Goal: Task Accomplishment & Management: Complete application form

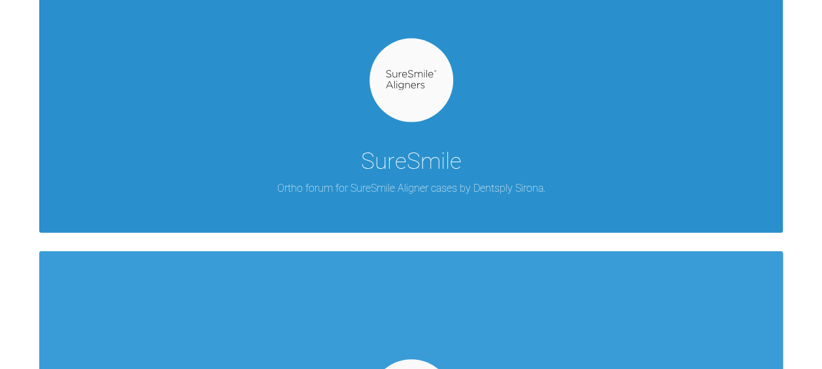
click at [292, 135] on div "SureSmile Ortho forum for SureSmile Aligner cases by Dentsply Sirona." at bounding box center [411, 82] width 744 height 302
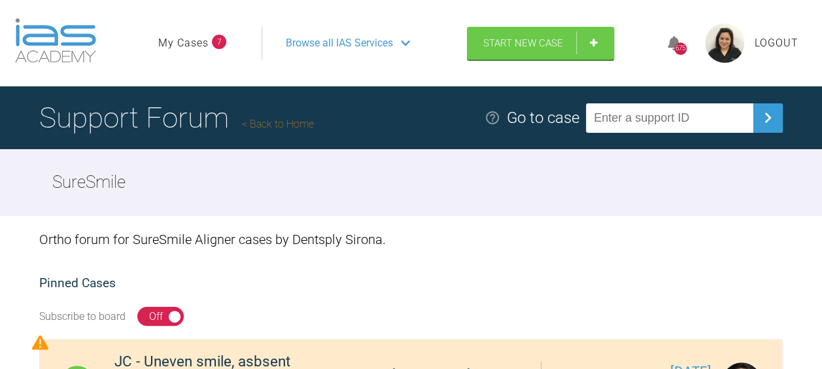
click at [307, 50] on span "Browse all IAS Services" at bounding box center [339, 43] width 107 height 17
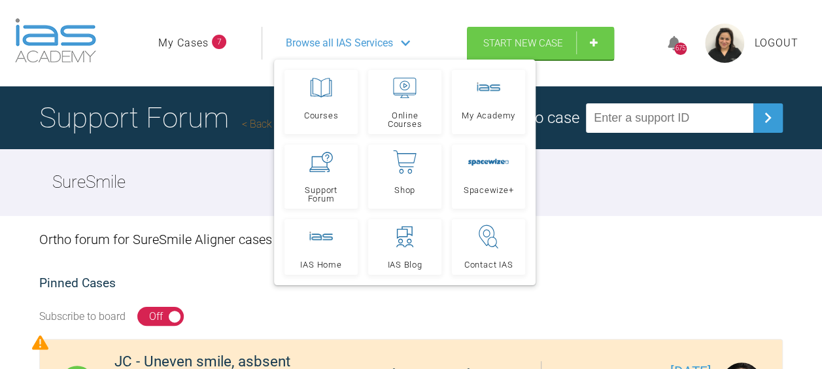
click at [525, 47] on span "Start New Case" at bounding box center [523, 43] width 80 height 12
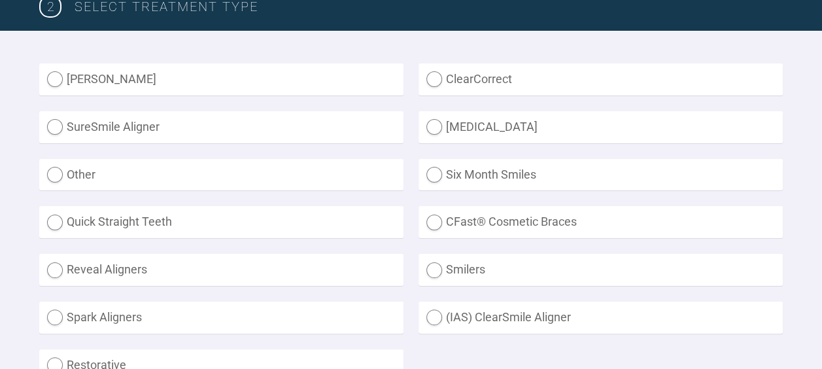
scroll to position [357, 0]
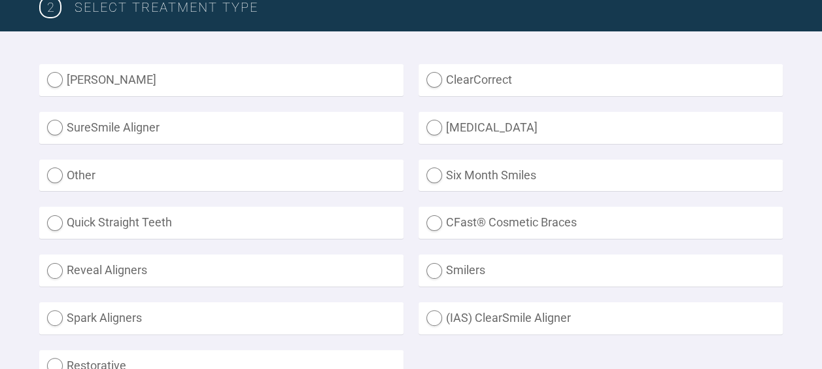
click at [52, 127] on label "SureSmile Aligner" at bounding box center [221, 128] width 364 height 32
radio Aligner "true"
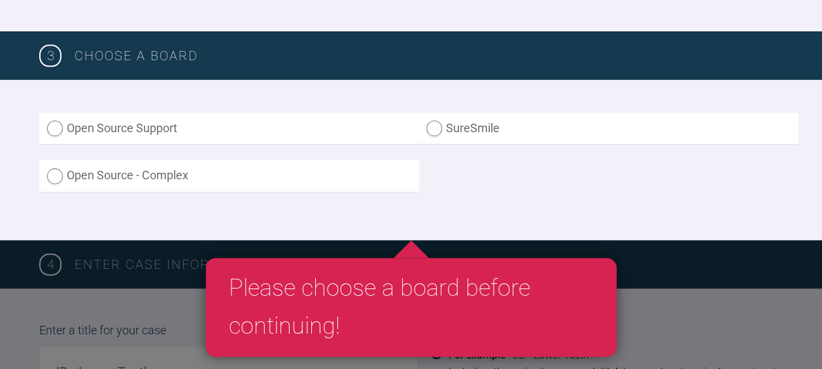
scroll to position [749, 0]
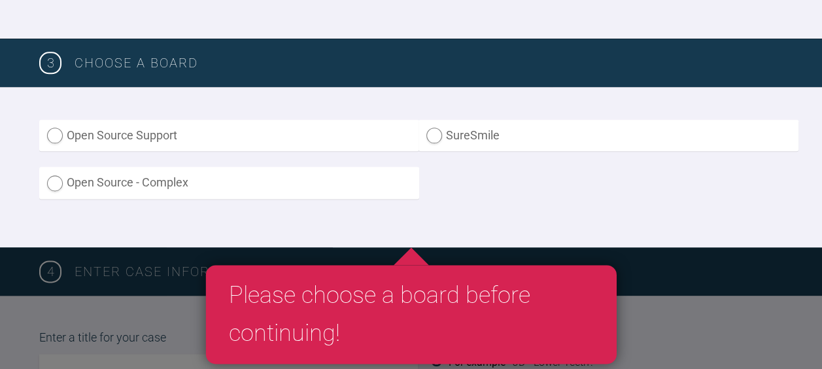
click at [434, 140] on label "SureSmile" at bounding box center [609, 136] width 380 height 32
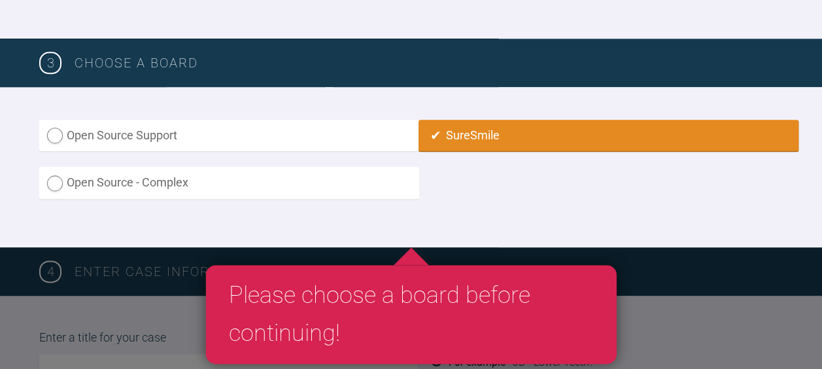
radio input "true"
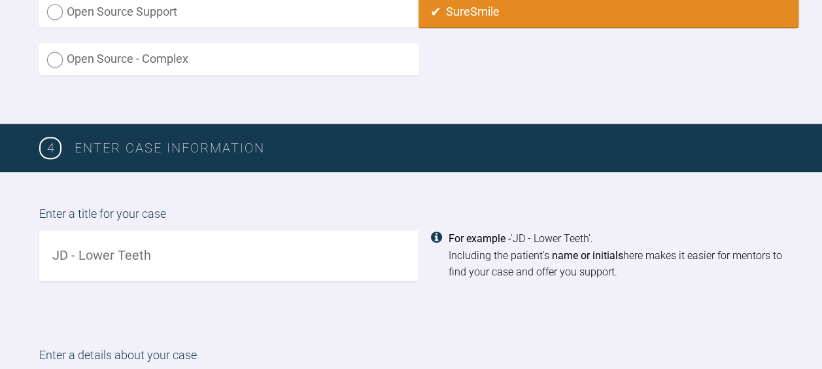
scroll to position [876, 0]
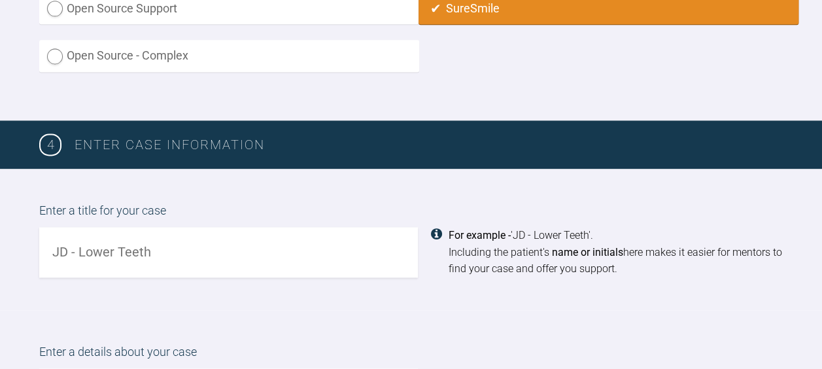
click at [85, 252] on input "text" at bounding box center [228, 252] width 379 height 50
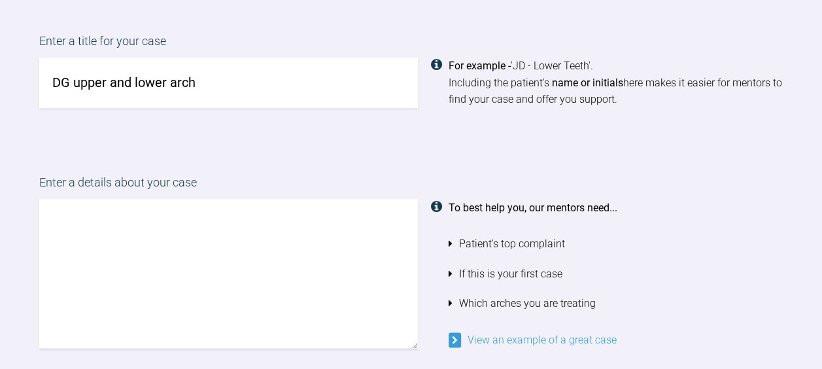
scroll to position [1059, 0]
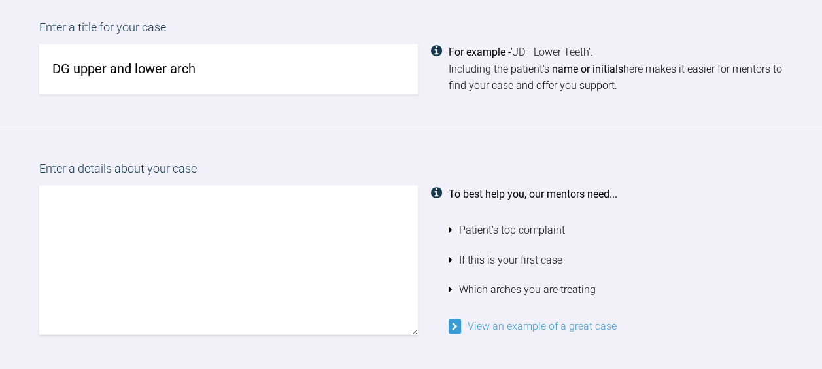
type input "DG upper and lower arch"
click at [128, 234] on textarea at bounding box center [228, 259] width 379 height 149
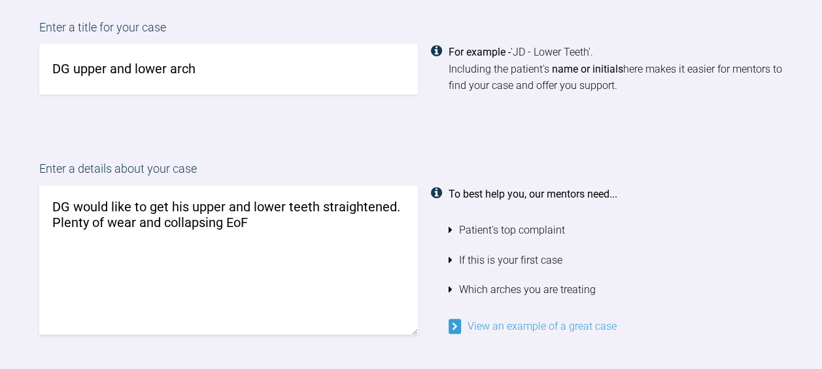
click at [90, 226] on textarea "DG would like to get his upper and lower teeth straightened. Plenty of wear and…" at bounding box center [228, 259] width 379 height 149
click at [108, 223] on textarea "DG would like to get his upper and lower teeth straightened. TSL and collapsing…" at bounding box center [228, 259] width 379 height 149
click at [181, 226] on textarea "DG would like to get his upper and lower teeth straightened. TSL, collapsing EoF" at bounding box center [228, 259] width 379 height 149
click at [80, 221] on textarea "DG would like to get his upper and lower teeth straightened. TSL, collapsing EoF" at bounding box center [228, 259] width 379 height 149
click at [296, 225] on textarea "DG would like to get his upper and lower teeth straightened. Wear with thin bio…" at bounding box center [228, 259] width 379 height 149
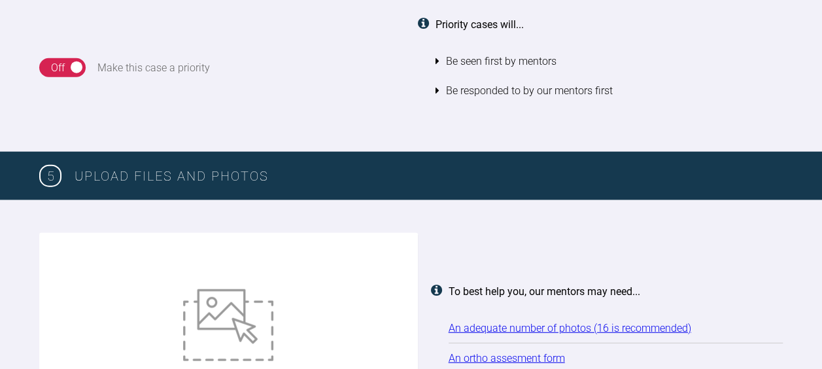
scroll to position [1527, 0]
type textarea "DG would like to get his upper and lower teeth straightened. Wear with thin bio…"
click at [214, 317] on img at bounding box center [228, 325] width 90 height 72
type input "C:\fakepath\1 DG .JPG"
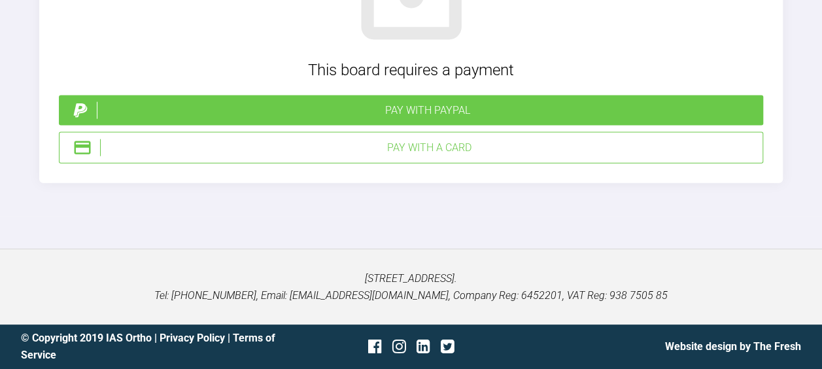
scroll to position [4200, 0]
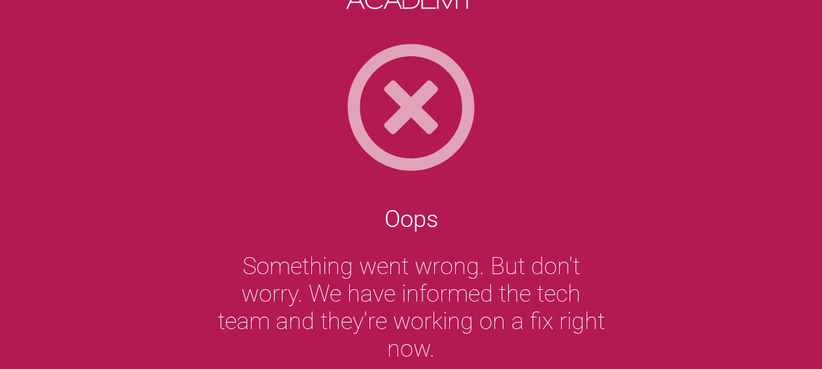
scroll to position [62, 0]
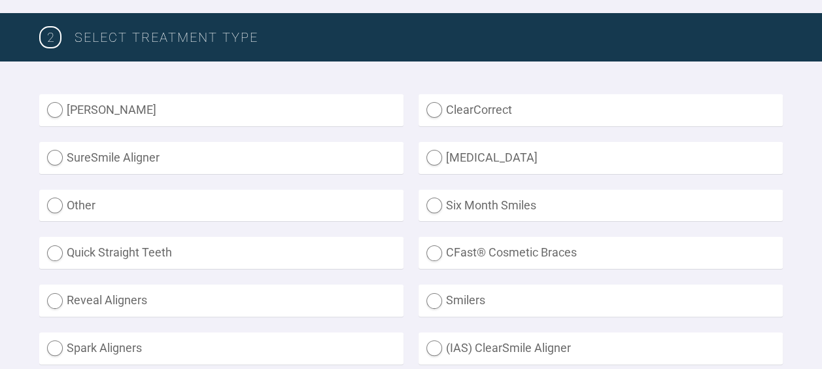
scroll to position [331, 0]
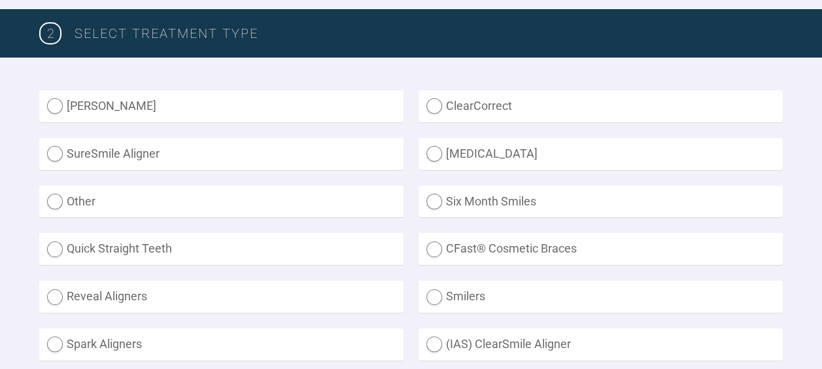
click at [50, 156] on label "SureSmile Aligner" at bounding box center [221, 154] width 364 height 32
radio Aligner "true"
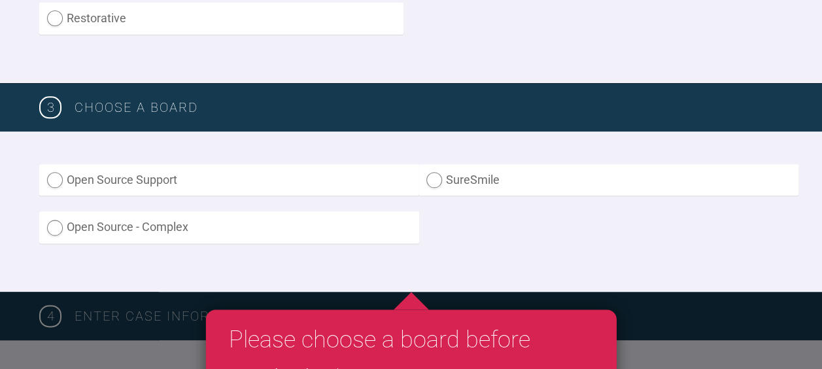
scroll to position [705, 0]
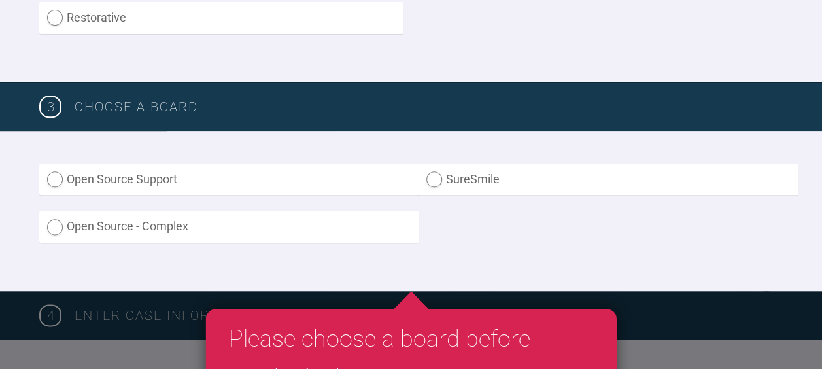
click at [434, 181] on label "SureSmile" at bounding box center [609, 180] width 380 height 32
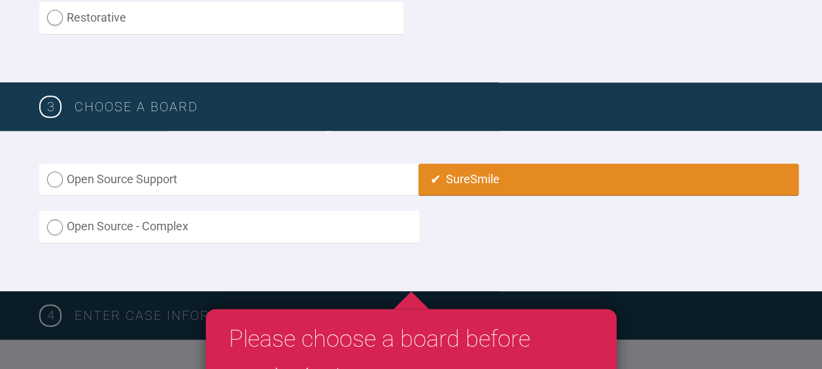
radio input "true"
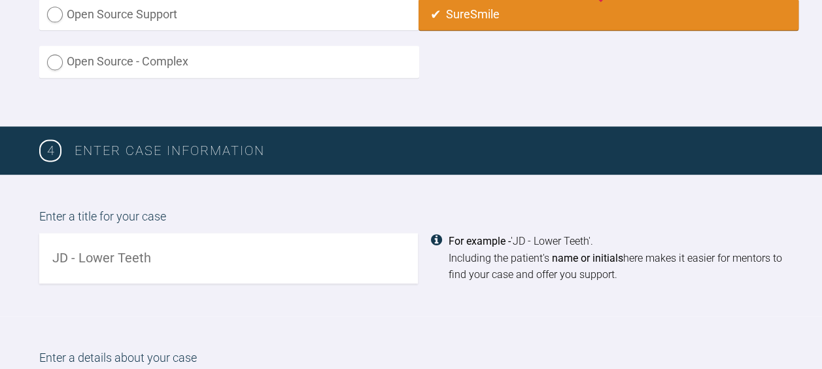
click at [84, 263] on input "text" at bounding box center [228, 258] width 379 height 50
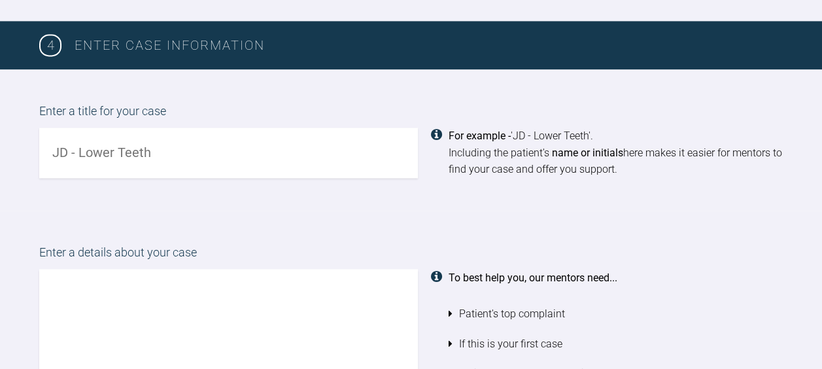
scroll to position [972, 0]
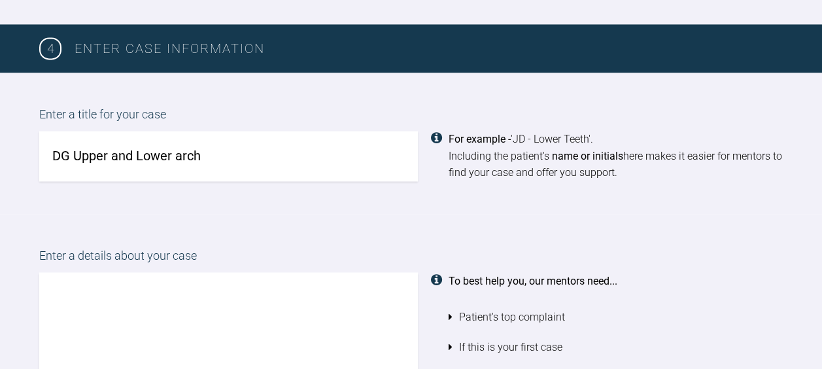
type input "DG Upper and Lower arch"
click at [101, 290] on textarea at bounding box center [228, 346] width 379 height 149
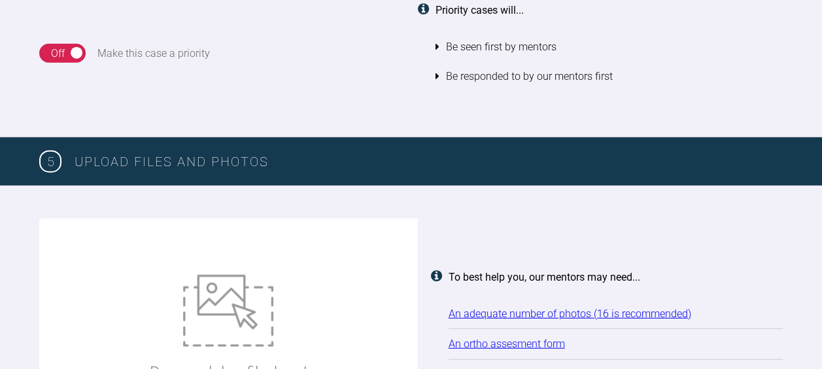
scroll to position [1545, 0]
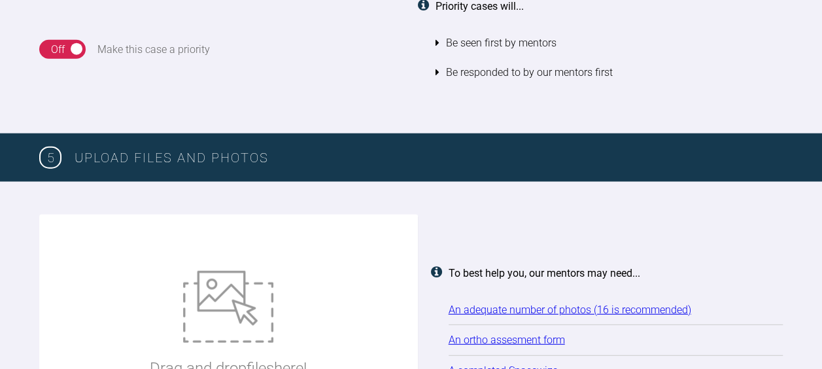
type textarea "DG would like both upper and lower arch straightened. There is consistricting E…"
click at [214, 307] on img at bounding box center [228, 307] width 90 height 72
type input "C:\fakepath\1 DG .JPG"
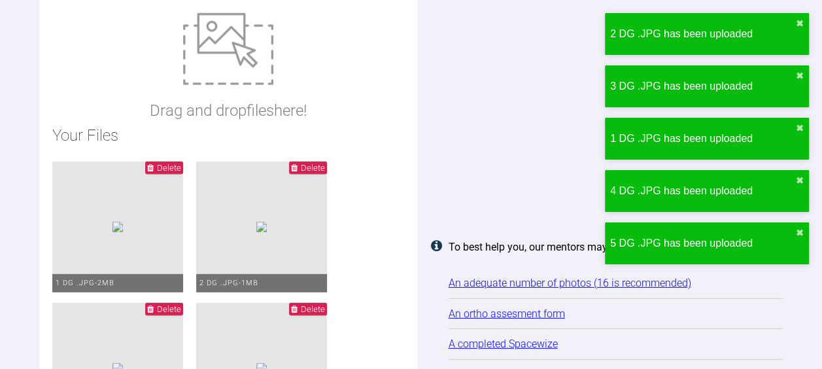
scroll to position [1759, 0]
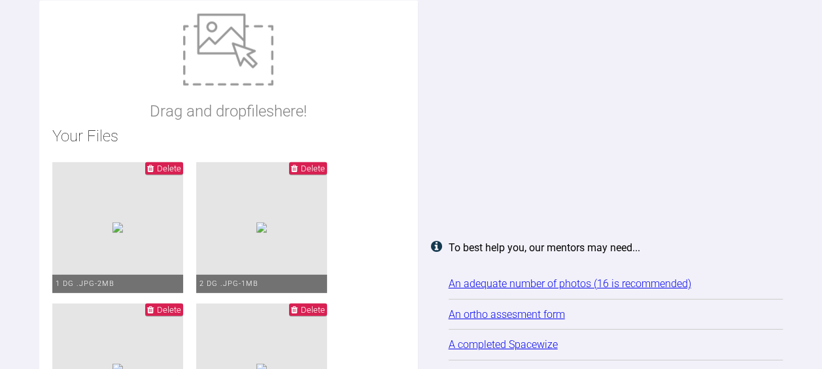
click at [214, 66] on img at bounding box center [228, 50] width 90 height 72
type input "C:\fakepath\6 DG .JPG"
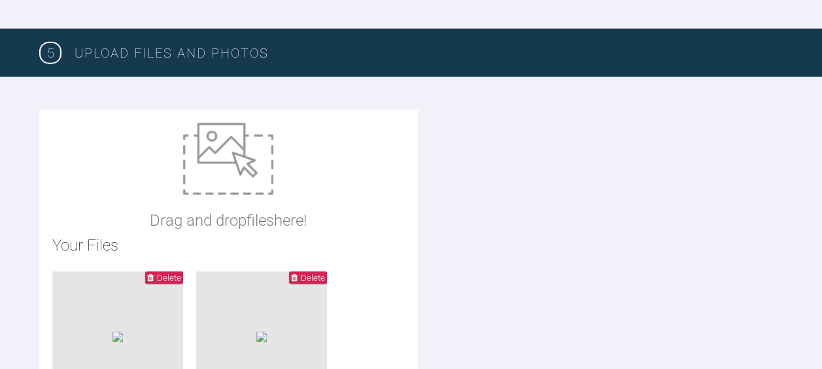
scroll to position [1645, 0]
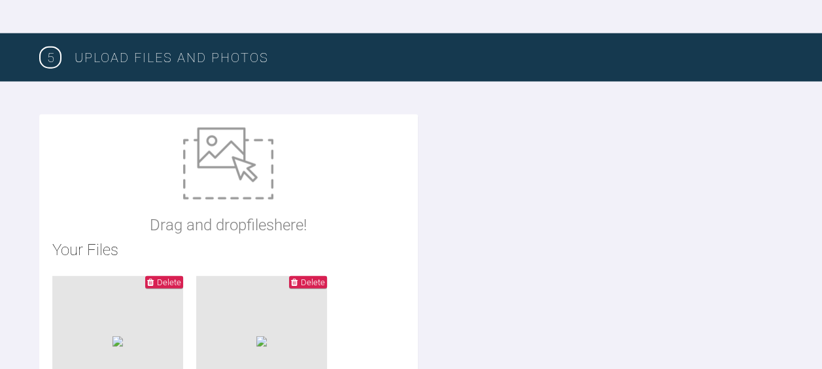
click at [219, 167] on img at bounding box center [228, 164] width 90 height 72
type input "C:\fakepath\11 DG.JPG"
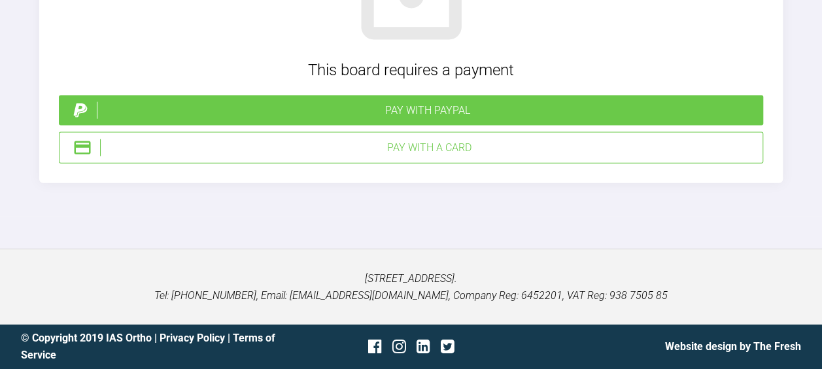
scroll to position [4168, 0]
click at [356, 156] on div "Pay with a Card" at bounding box center [428, 147] width 657 height 17
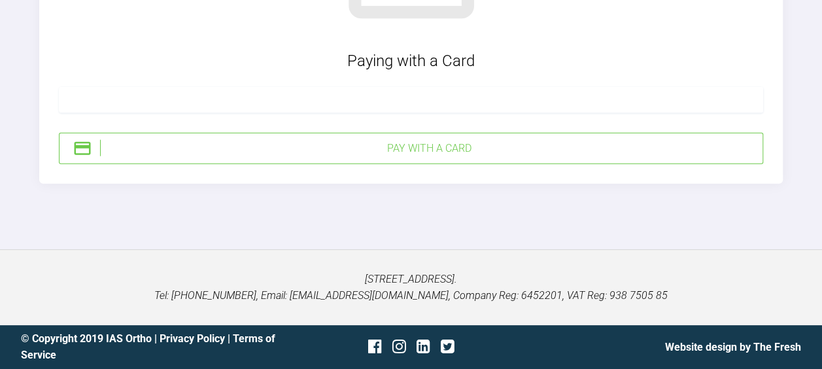
click at [138, 157] on div "Pay with a Card" at bounding box center [428, 148] width 657 height 17
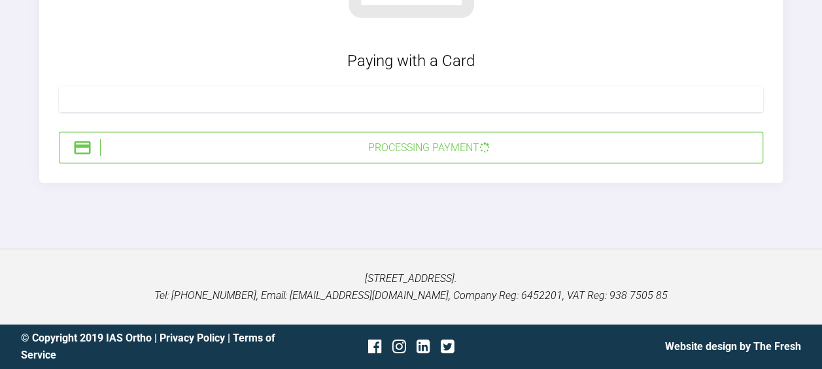
click at [199, 156] on div "Processing Payment" at bounding box center [428, 147] width 657 height 17
click at [330, 164] on div "Processing Payment" at bounding box center [411, 147] width 705 height 31
click at [425, 164] on div "Processing Payment" at bounding box center [411, 147] width 705 height 31
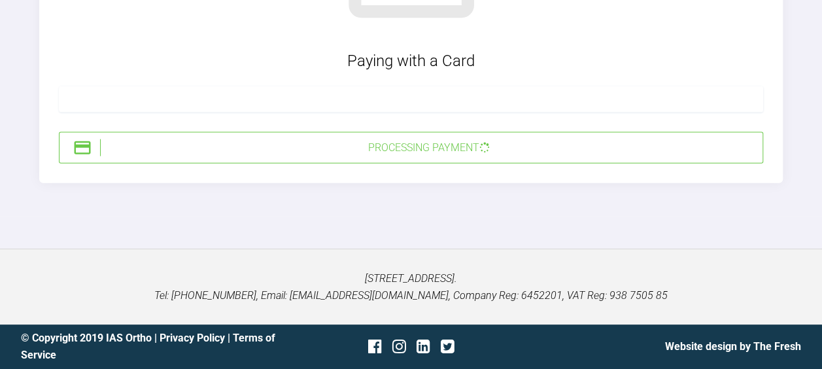
click at [440, 324] on div "Towergate House, 22 Wintersells Road, Byfleet, West Byfleet, KT14 7LF. Tel: 019…" at bounding box center [411, 287] width 822 height 76
click at [465, 156] on div "Processing Payment" at bounding box center [428, 147] width 657 height 17
click at [385, 156] on div "Processing Payment" at bounding box center [428, 147] width 657 height 17
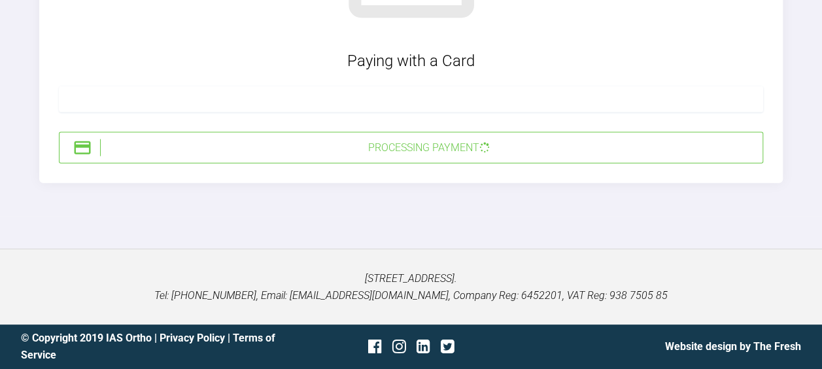
click at [382, 324] on div "Towergate House, 22 Wintersells Road, Byfleet, West Byfleet, KT14 7LF. Tel: 019…" at bounding box center [411, 287] width 822 height 76
click at [671, 145] on div "Processing Payment" at bounding box center [428, 147] width 657 height 17
click at [663, 152] on div "Processing Payment" at bounding box center [428, 147] width 657 height 17
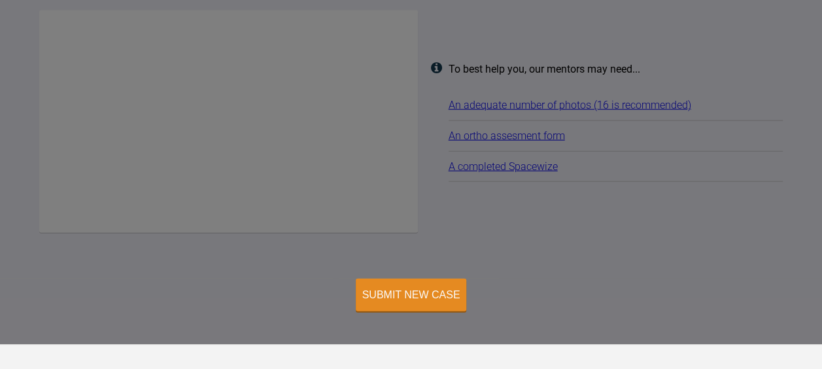
scroll to position [1486, 0]
click at [441, 296] on div "Submit New Case" at bounding box center [411, 297] width 98 height 12
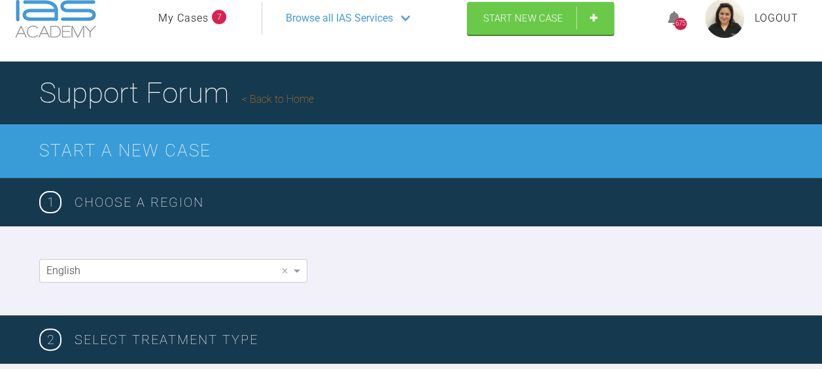
scroll to position [0, 0]
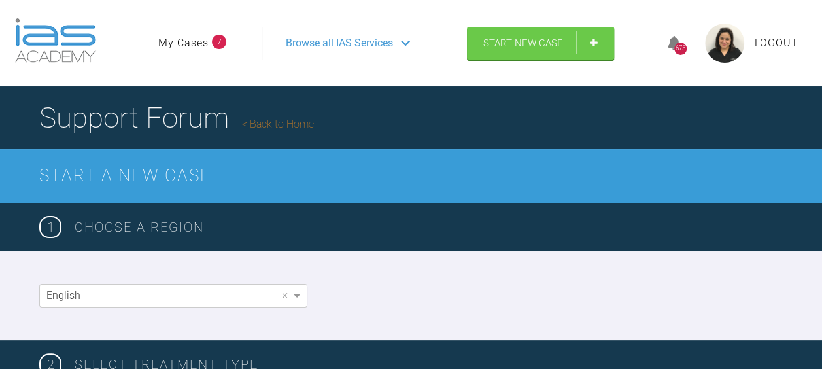
click at [744, 276] on div "English ×" at bounding box center [411, 295] width 822 height 89
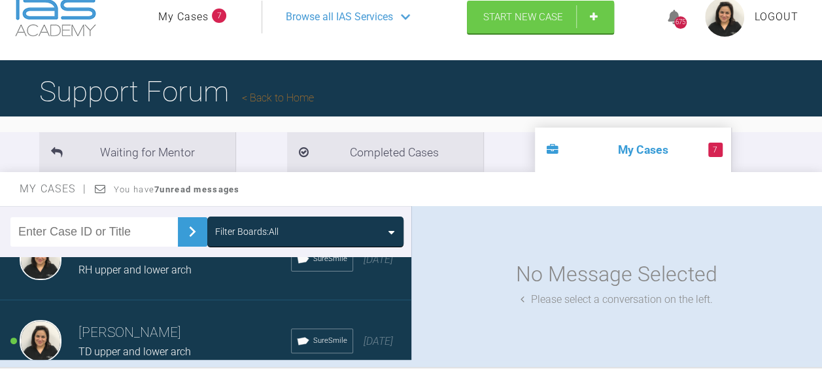
scroll to position [26, 0]
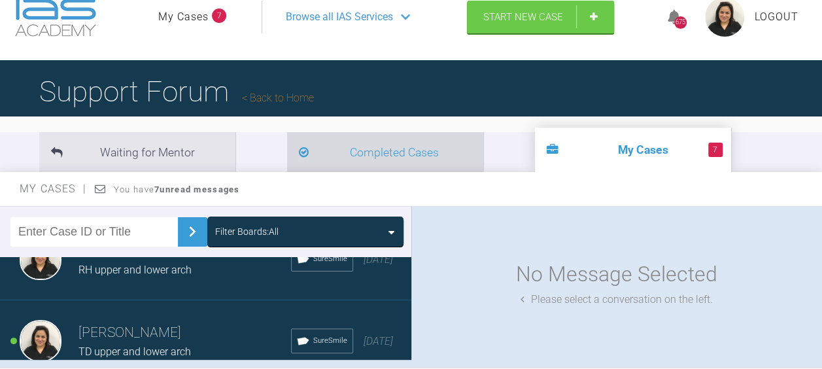
click at [320, 149] on li "Completed Cases" at bounding box center [385, 152] width 196 height 40
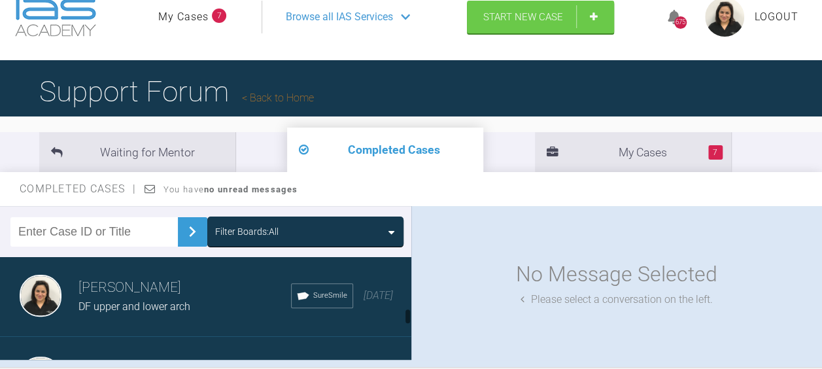
scroll to position [664, 0]
click at [101, 298] on span "DF upper and lower arch" at bounding box center [134, 304] width 112 height 12
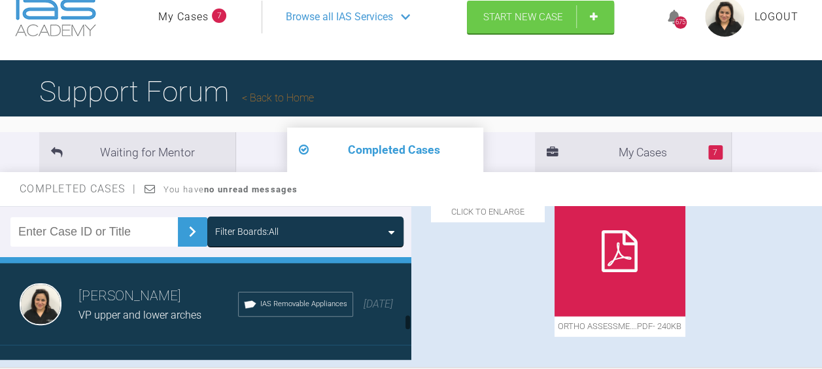
scroll to position [738, 0]
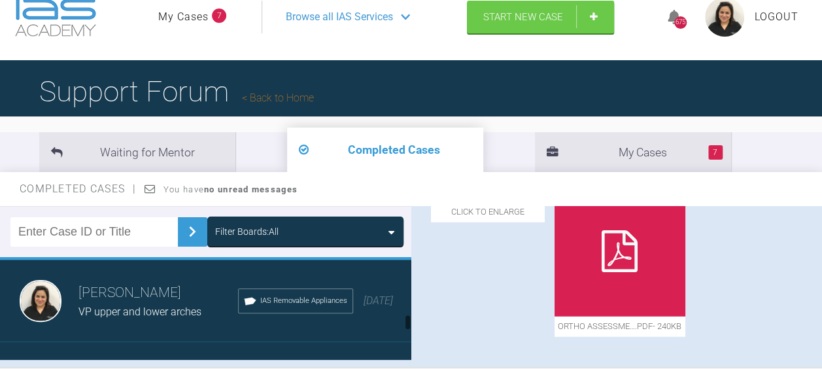
click at [86, 307] on span "VP upper and lower arches" at bounding box center [139, 311] width 123 height 12
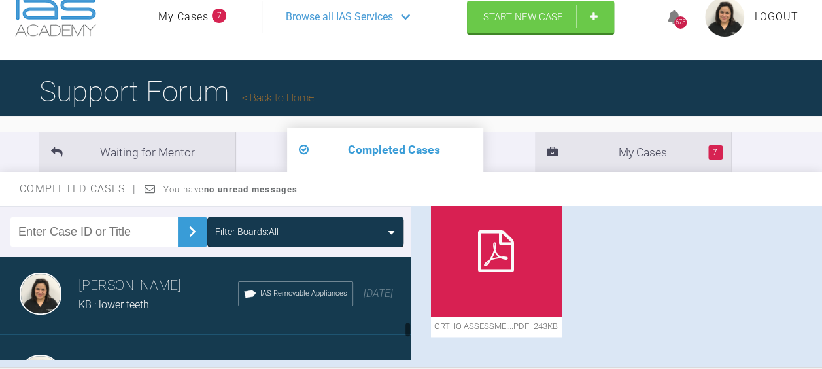
scroll to position [828, 0]
click at [88, 297] on span "KB : lower teeth" at bounding box center [113, 303] width 71 height 12
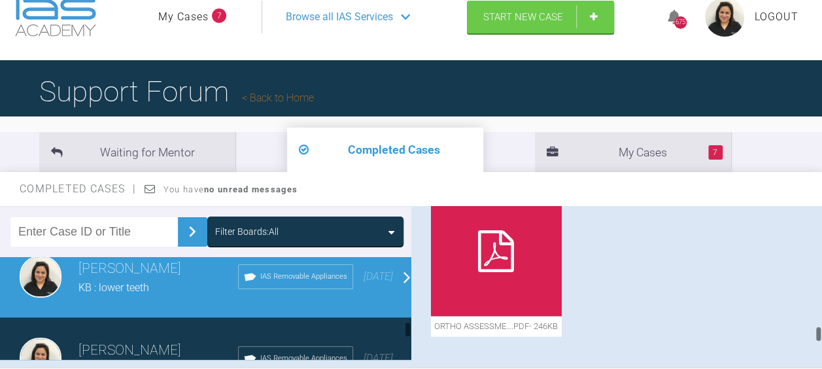
scroll to position [824, 0]
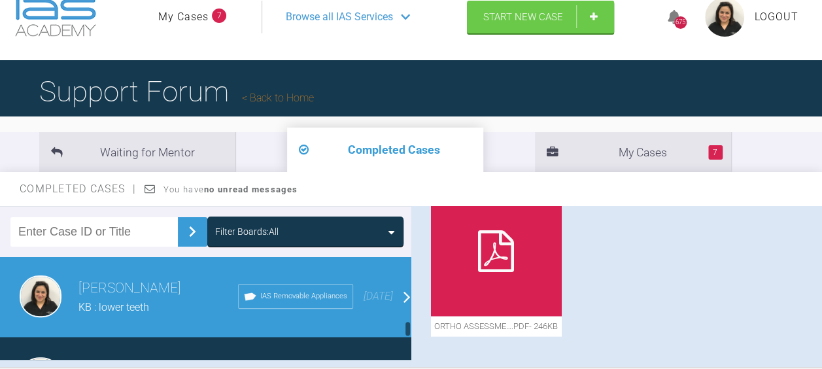
click at [49, 314] on div "[PERSON_NAME] KB : lower teeth IAS Removable Appliances [DATE]" at bounding box center [210, 297] width 421 height 82
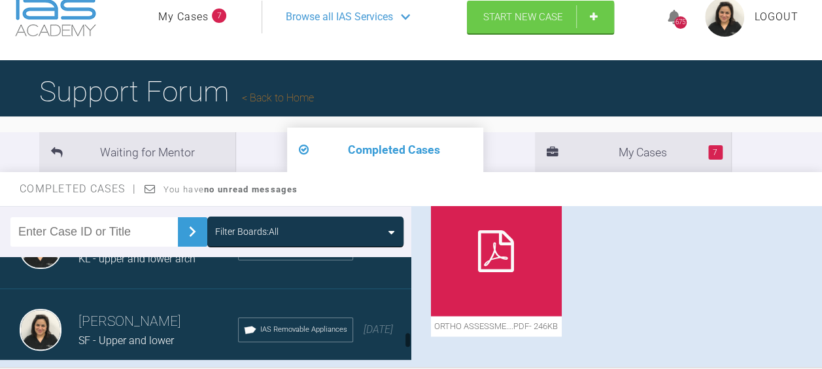
scroll to position [964, 0]
click at [82, 330] on div "SF - Upper and lower" at bounding box center [158, 338] width 160 height 17
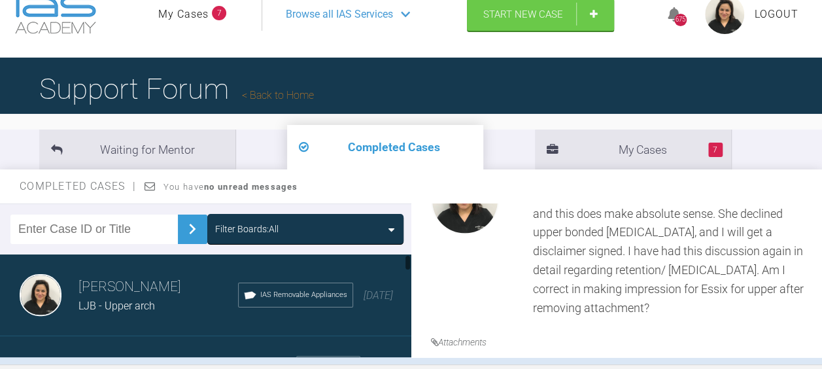
scroll to position [27, 0]
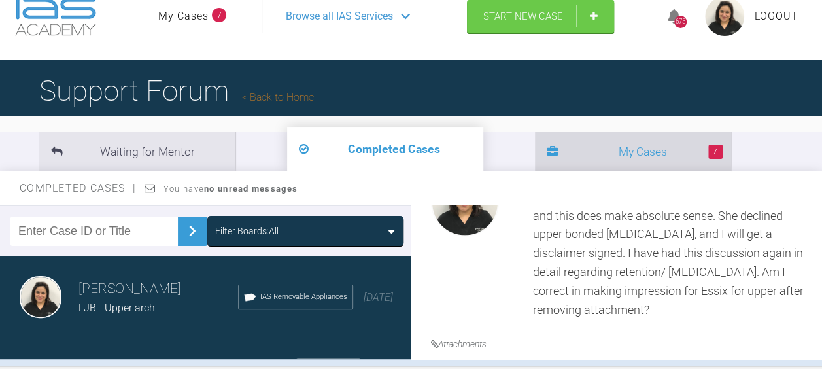
click at [535, 152] on li "7 My Cases" at bounding box center [633, 151] width 196 height 40
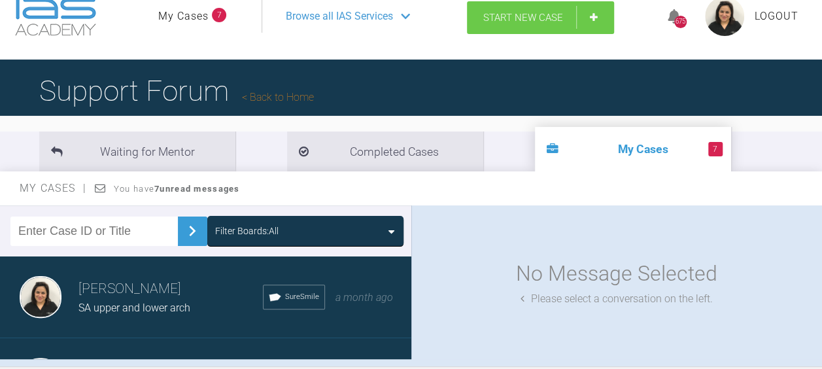
click at [501, 18] on span "Start New Case" at bounding box center [523, 18] width 80 height 12
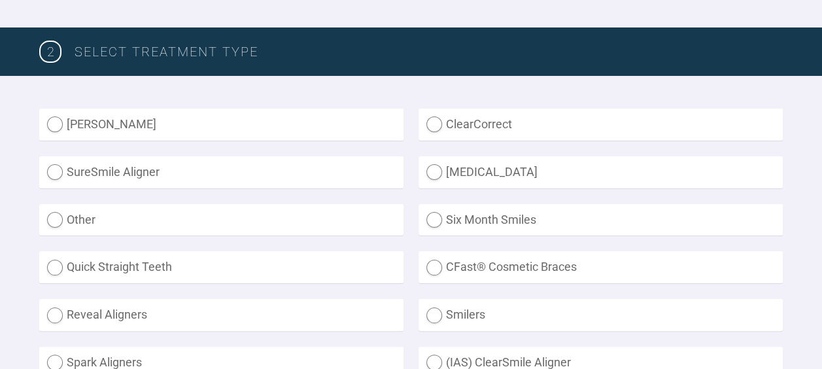
scroll to position [313, 0]
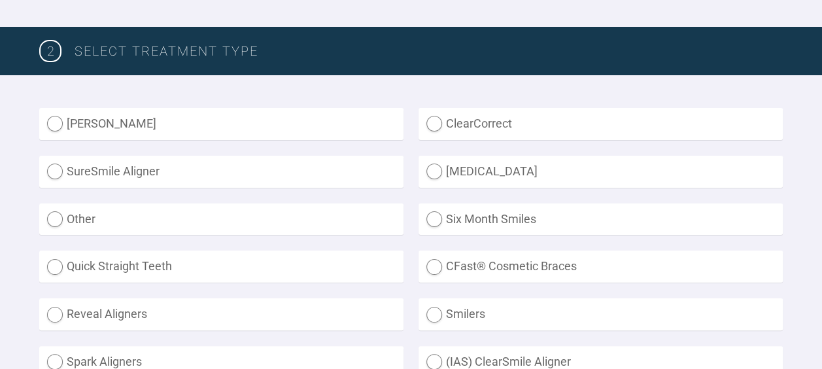
click at [58, 177] on label "SureSmile Aligner" at bounding box center [221, 172] width 364 height 32
radio Aligner "true"
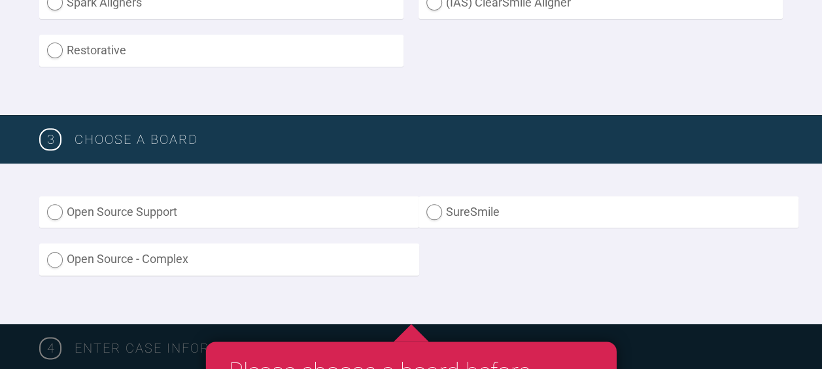
click at [441, 209] on label "SureSmile" at bounding box center [609, 212] width 380 height 32
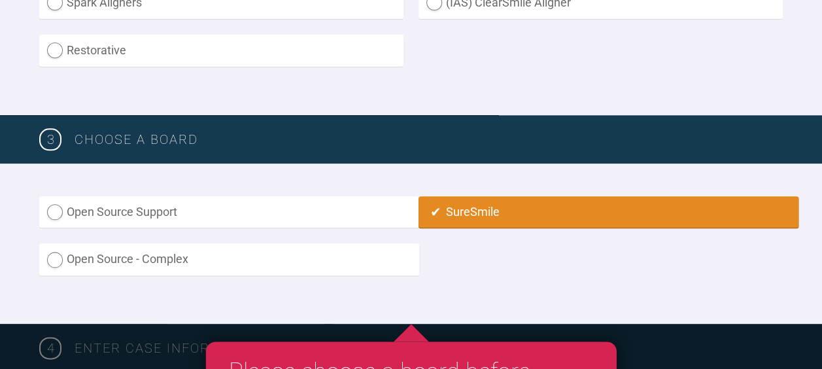
radio input "true"
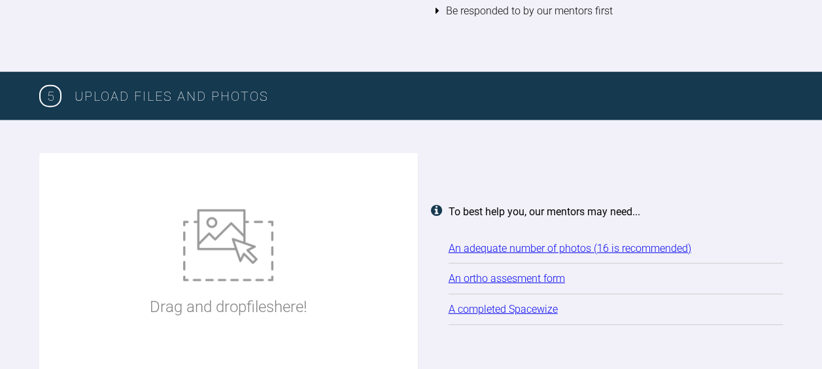
scroll to position [1609, 0]
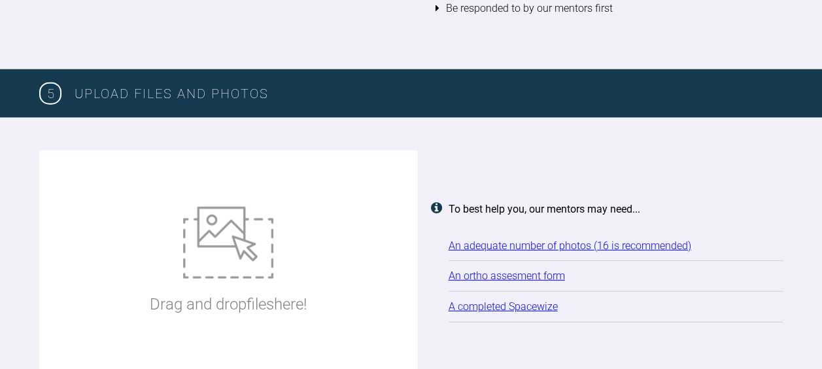
click at [215, 248] on img at bounding box center [228, 243] width 90 height 72
type input "C:\fakepath\1 DG .JPG"
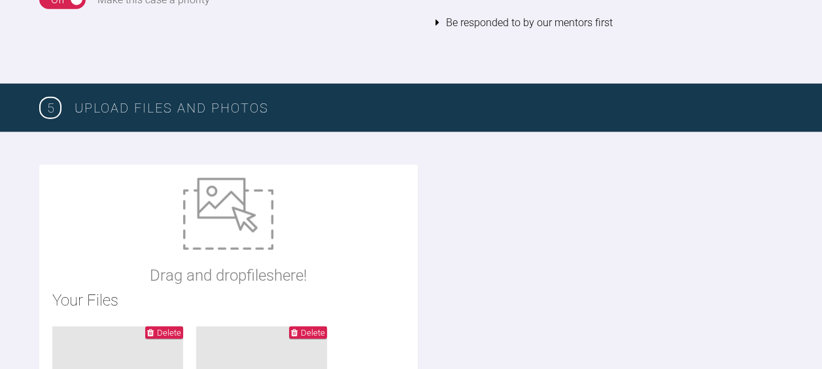
scroll to position [1601, 0]
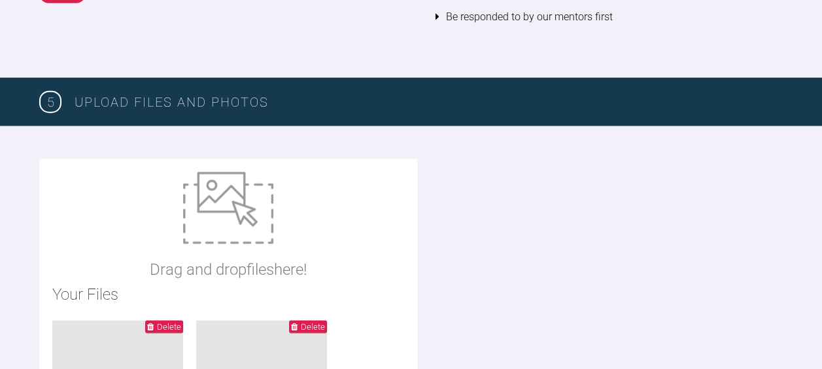
click at [217, 218] on img at bounding box center [228, 208] width 90 height 72
type input "C:\fakepath\6 DG .JPG"
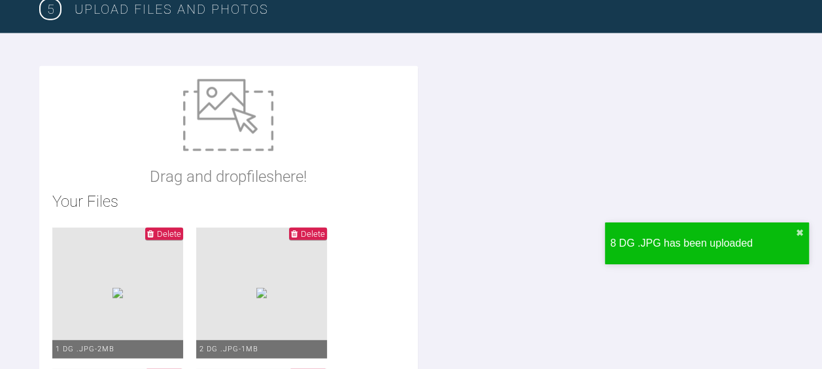
scroll to position [1689, 0]
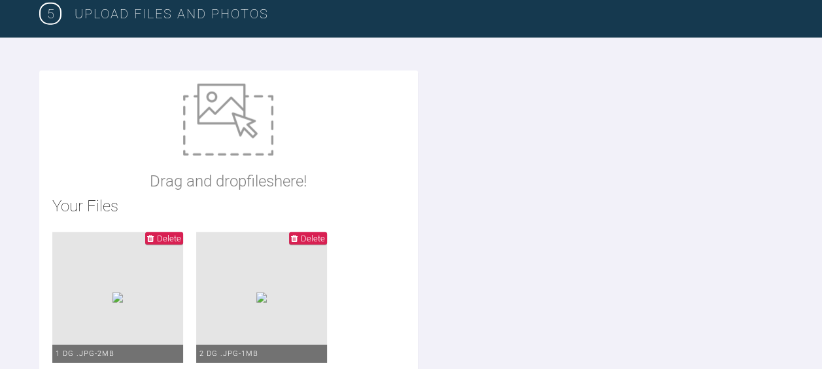
click at [221, 126] on img at bounding box center [228, 120] width 90 height 72
type input "C:\fakepath\11 DG.JPG"
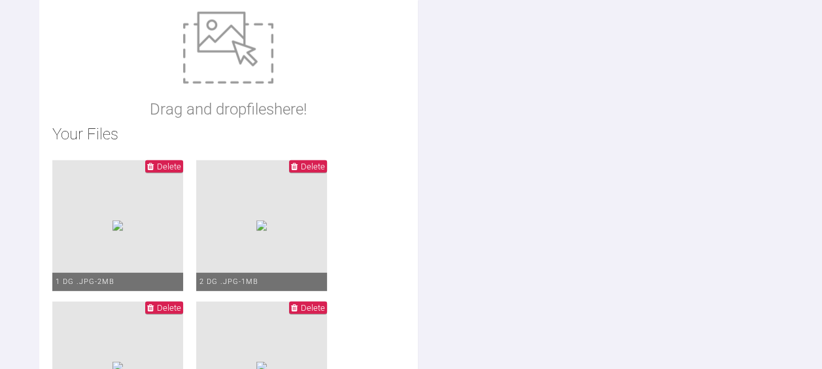
scroll to position [1707, 0]
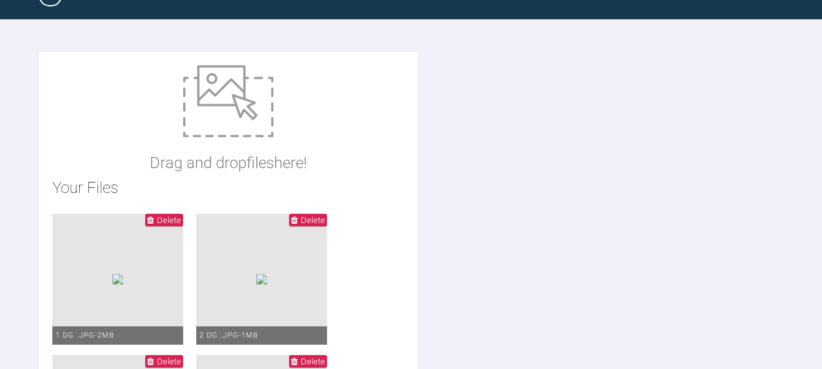
click at [223, 105] on img at bounding box center [228, 101] width 90 height 72
type input "C:\fakepath\16 DG .JPG"
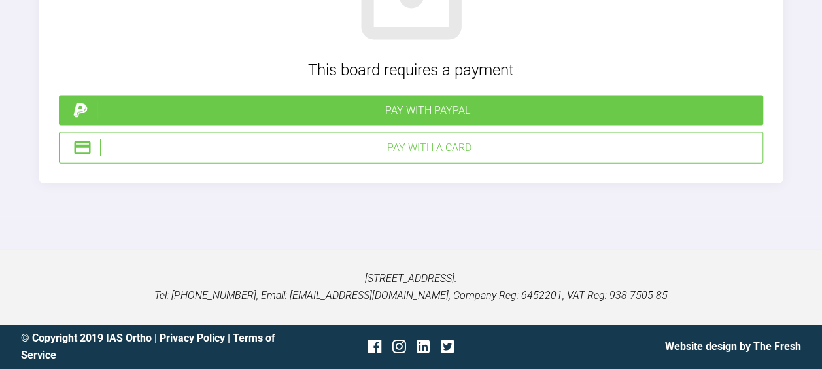
scroll to position [4236, 0]
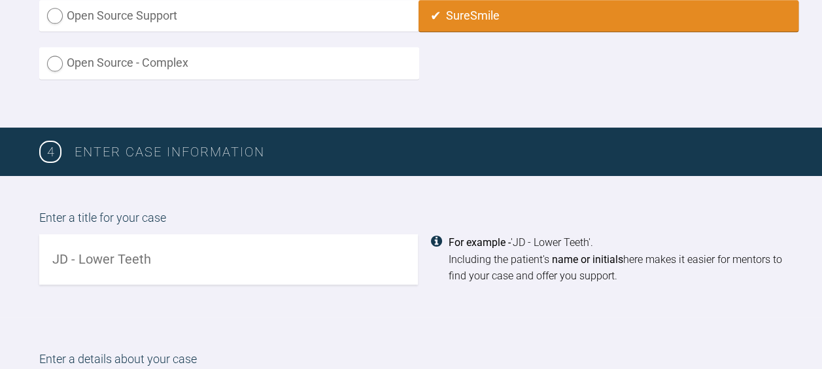
scroll to position [870, 0]
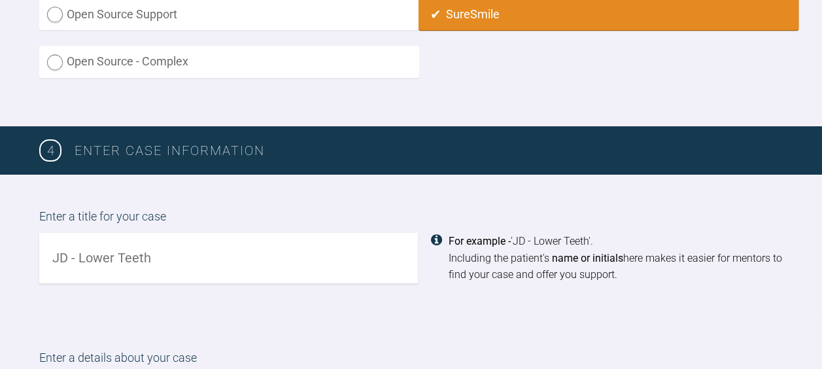
click at [107, 260] on input "text" at bounding box center [228, 258] width 379 height 50
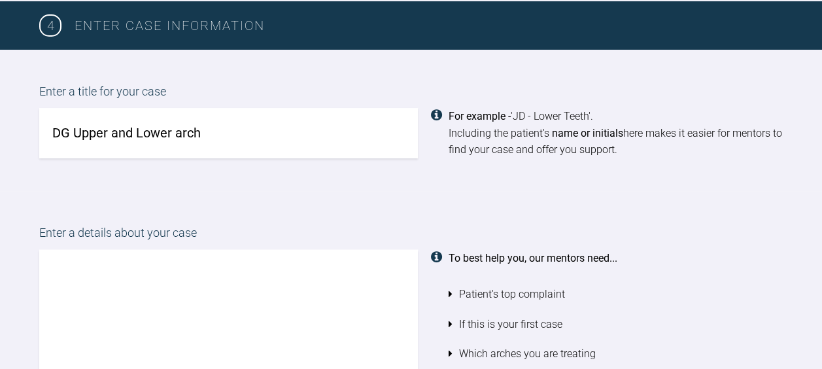
scroll to position [1003, 0]
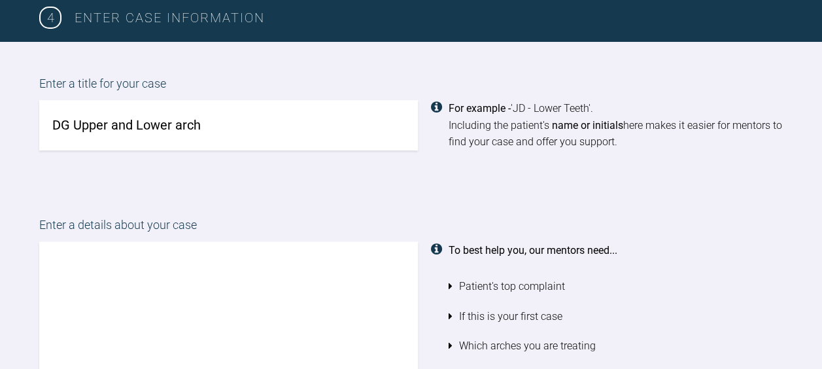
type input "DG Upper and Lower arch"
click at [80, 256] on textarea at bounding box center [228, 315] width 379 height 149
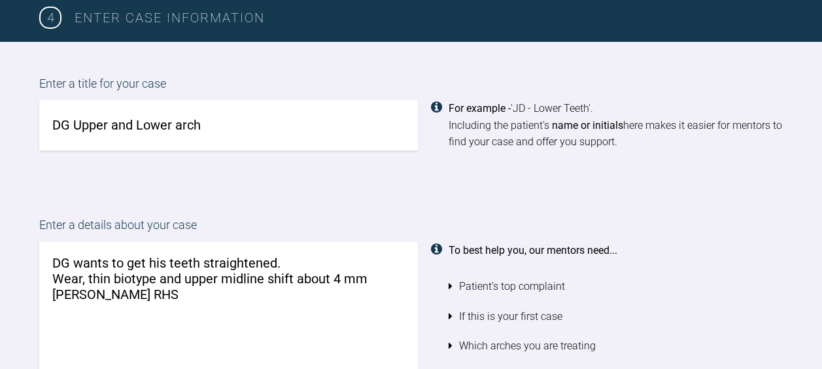
click at [400, 275] on textarea "DG wants to get his teeth straightened. Wear, thin biotype and upper midline sh…" at bounding box center [228, 315] width 379 height 149
click at [89, 300] on textarea "DG wants to get his teeth straightened. Wear, thin biotype and upper midline sh…" at bounding box center [228, 315] width 379 height 149
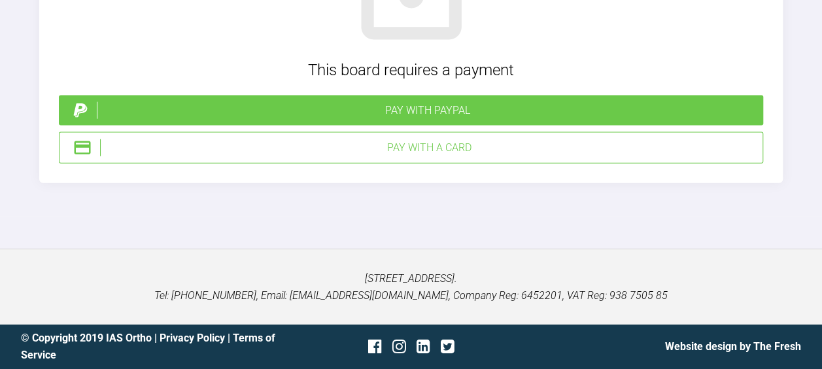
scroll to position [5203, 0]
type textarea "DG wants to get his teeth straightened. Wear, thin biotype and upper midline sh…"
click at [281, 156] on div "Pay with a Card" at bounding box center [428, 147] width 657 height 17
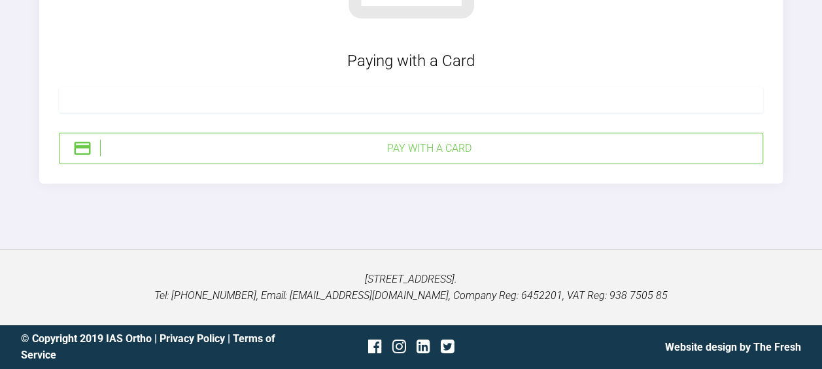
click at [388, 113] on div at bounding box center [411, 100] width 705 height 26
click at [404, 157] on div "Pay with a Card" at bounding box center [428, 148] width 657 height 17
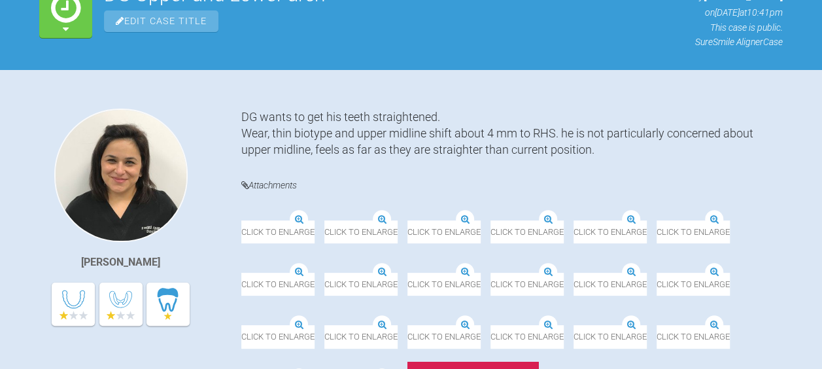
scroll to position [246, 0]
